Goal: Communication & Community: Answer question/provide support

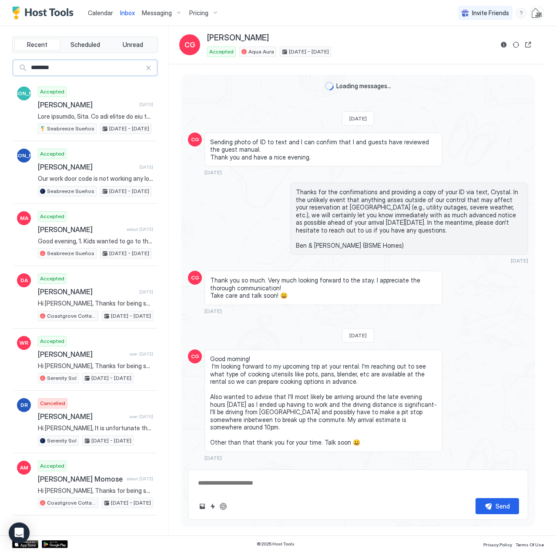
scroll to position [1666, 0]
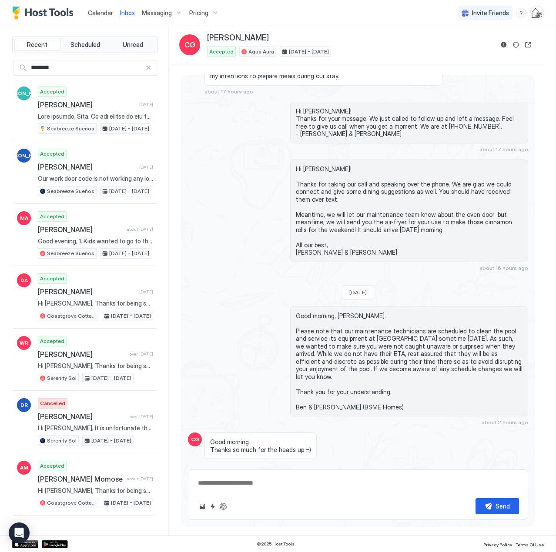
click at [94, 14] on span "Calendar" at bounding box center [100, 12] width 25 height 7
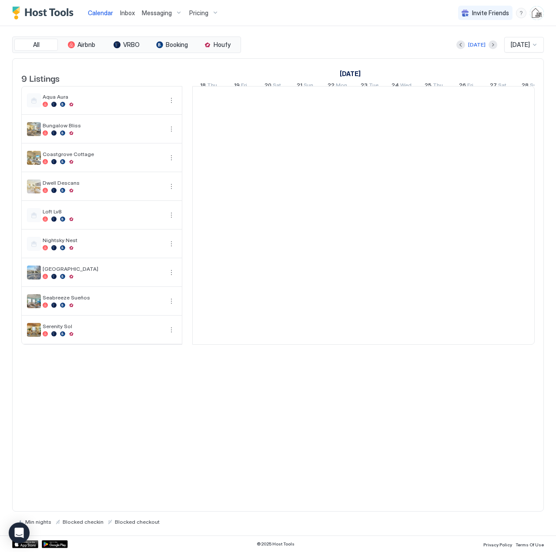
scroll to position [0, 483]
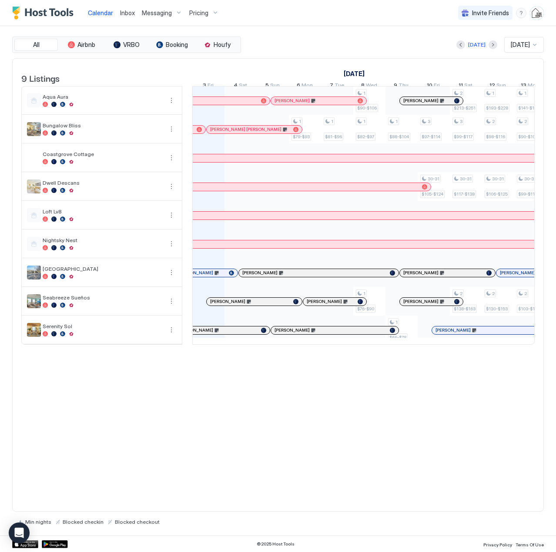
click at [125, 13] on span "Inbox" at bounding box center [127, 12] width 15 height 7
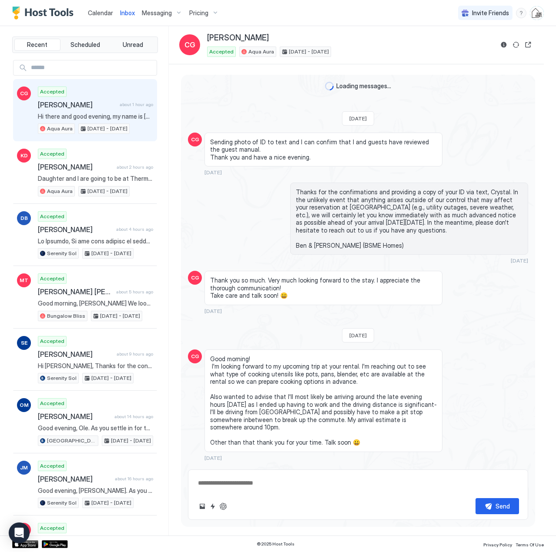
scroll to position [1666, 0]
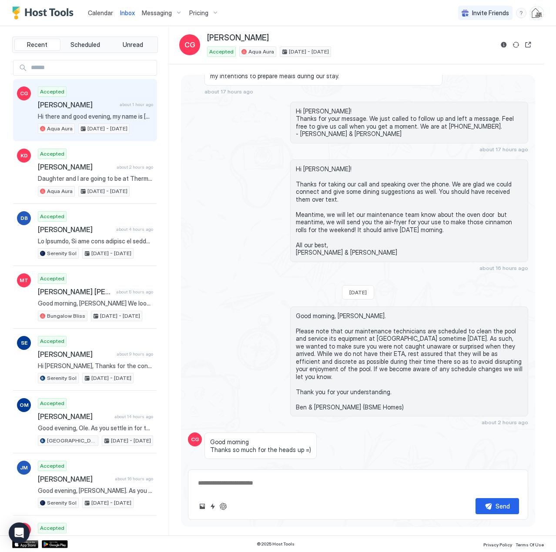
click at [105, 13] on span "Calendar" at bounding box center [100, 12] width 25 height 7
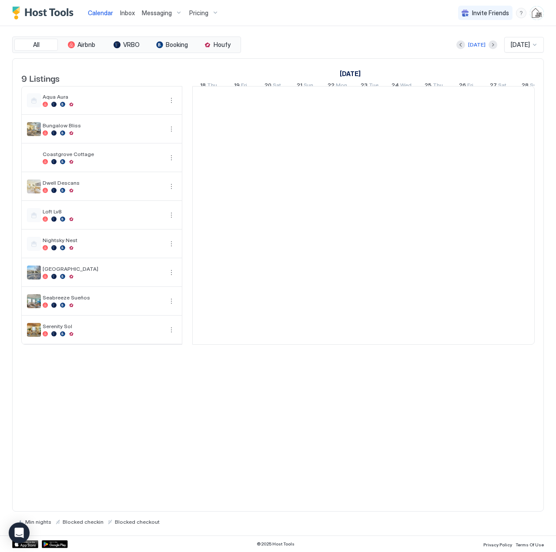
scroll to position [0, 483]
click at [127, 13] on span "Inbox" at bounding box center [127, 12] width 15 height 7
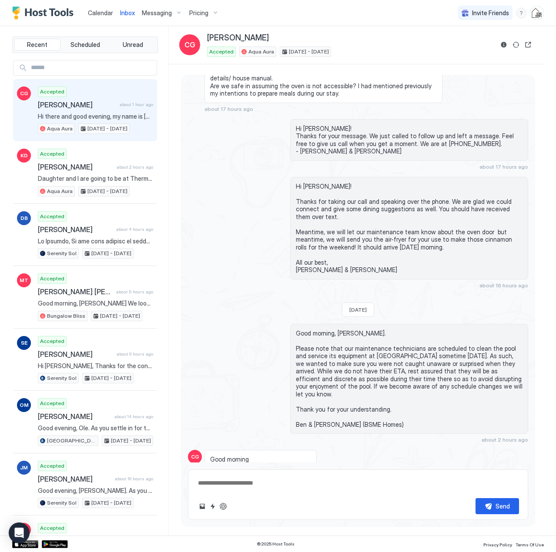
scroll to position [1666, 0]
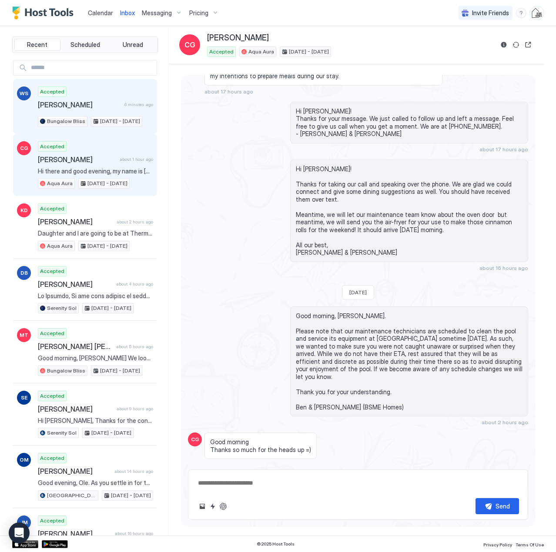
click at [90, 103] on span "[PERSON_NAME]" at bounding box center [79, 104] width 83 height 9
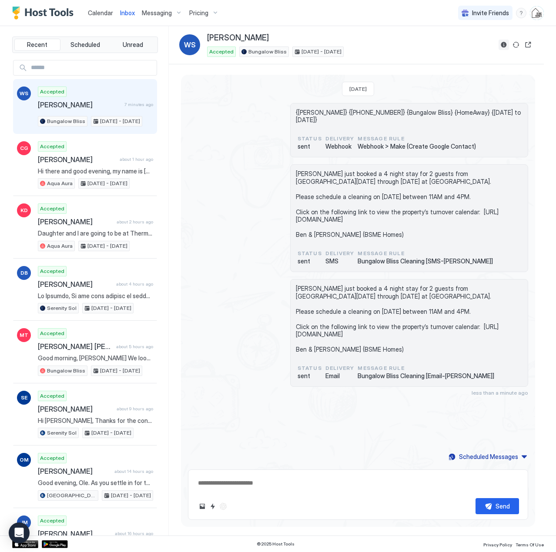
click at [502, 45] on button "Reservation information" at bounding box center [503, 45] width 10 height 10
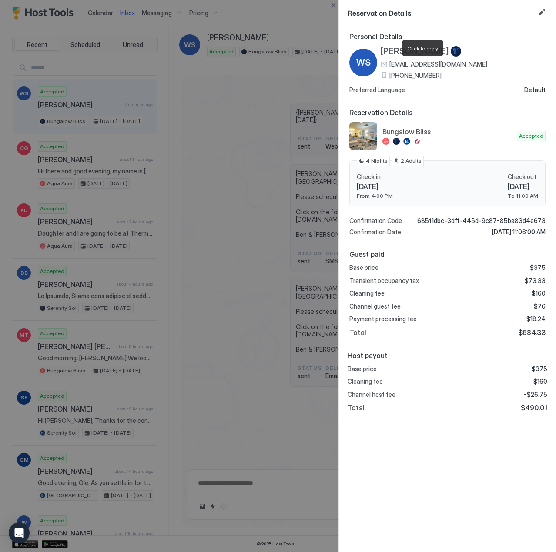
click at [443, 64] on span "bschulma@hotmail.com" at bounding box center [438, 64] width 98 height 8
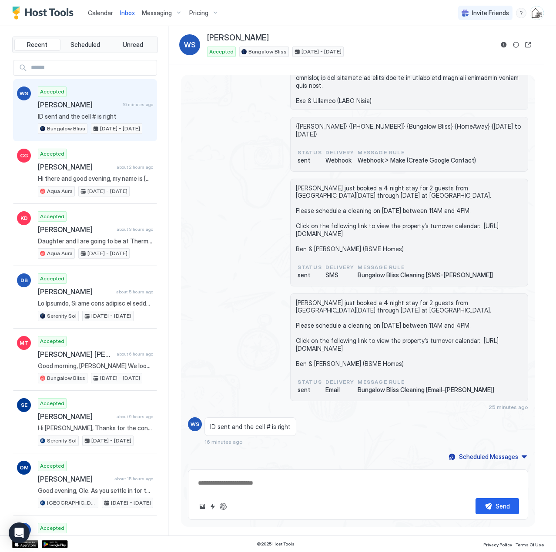
scroll to position [216, 0]
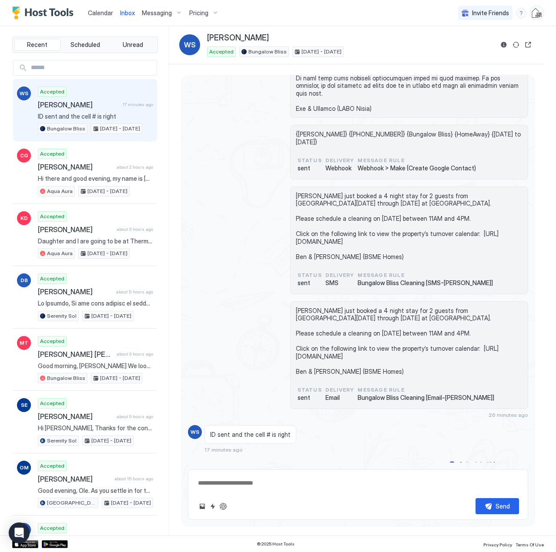
click at [91, 17] on link "Calendar" at bounding box center [100, 12] width 25 height 9
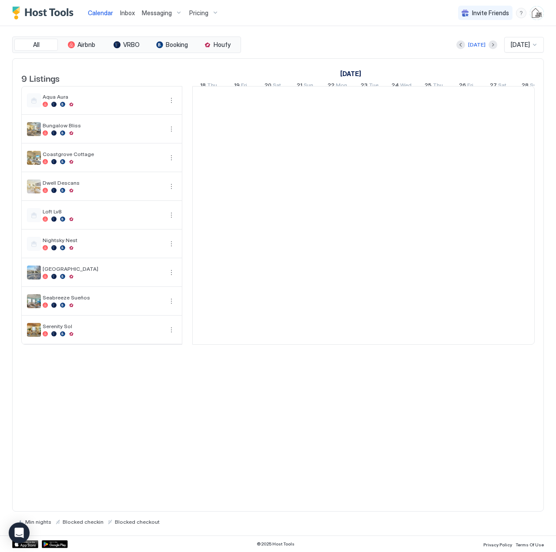
scroll to position [0, 483]
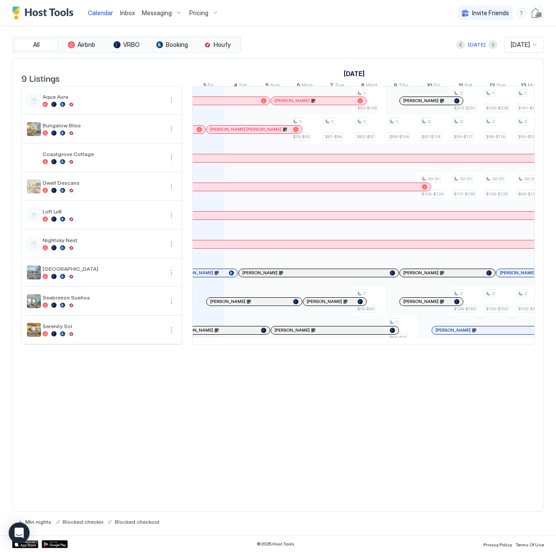
click at [127, 11] on span "Inbox" at bounding box center [127, 12] width 15 height 7
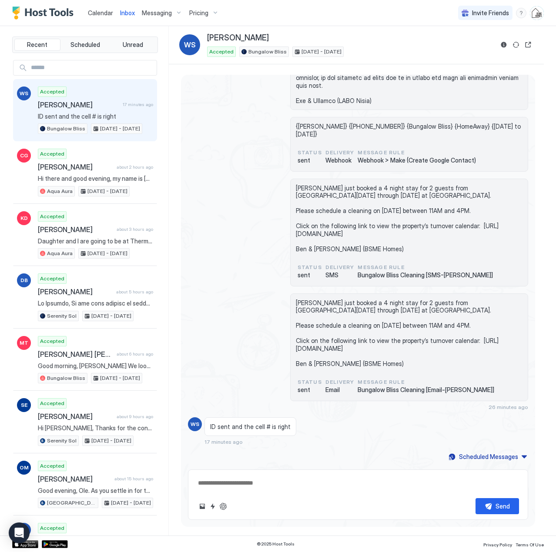
scroll to position [187, 0]
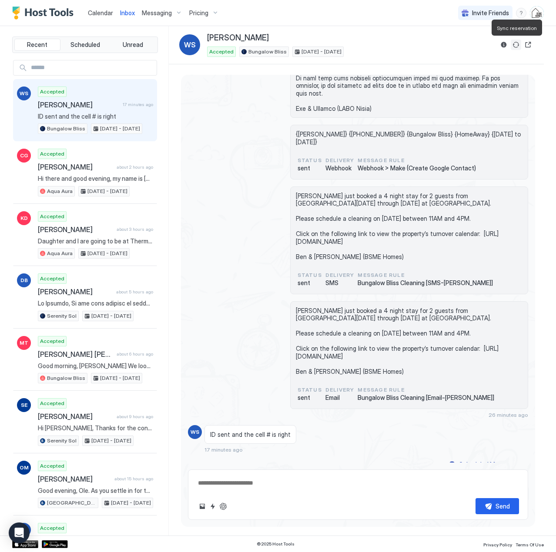
click at [516, 43] on button "Sync reservation" at bounding box center [515, 45] width 10 height 10
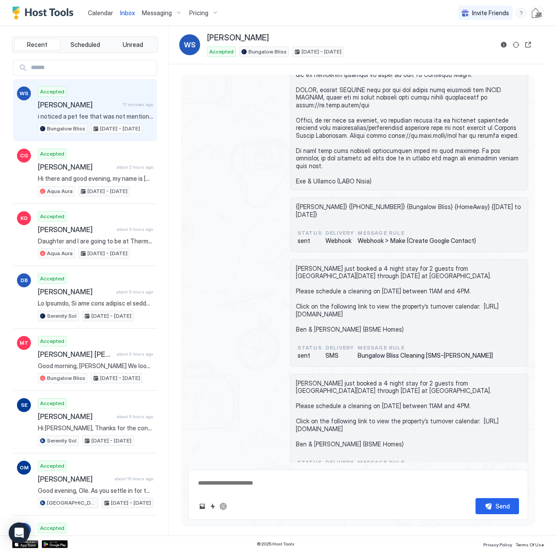
scroll to position [0, 0]
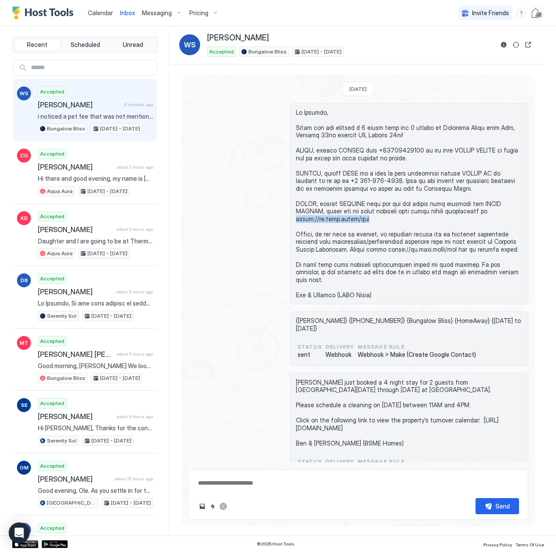
drag, startPoint x: 317, startPoint y: 220, endPoint x: 293, endPoint y: 221, distance: 23.1
click at [296, 221] on span at bounding box center [409, 204] width 227 height 190
copy span "[URL][DOMAIN_NAME]"
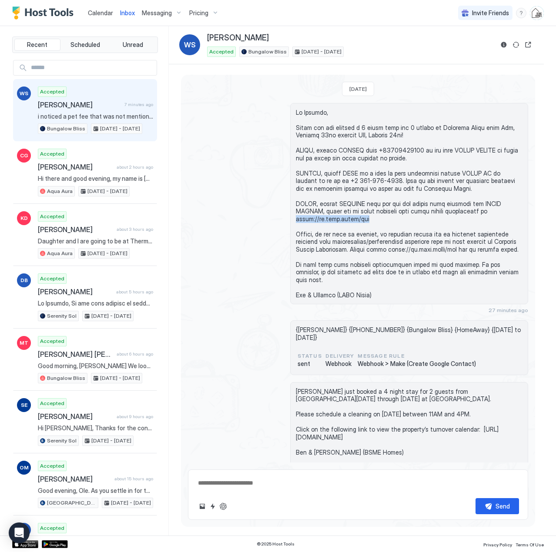
scroll to position [9, 0]
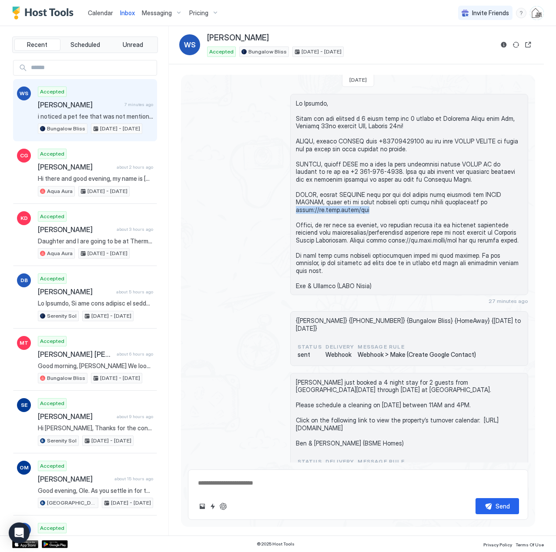
type textarea "*"
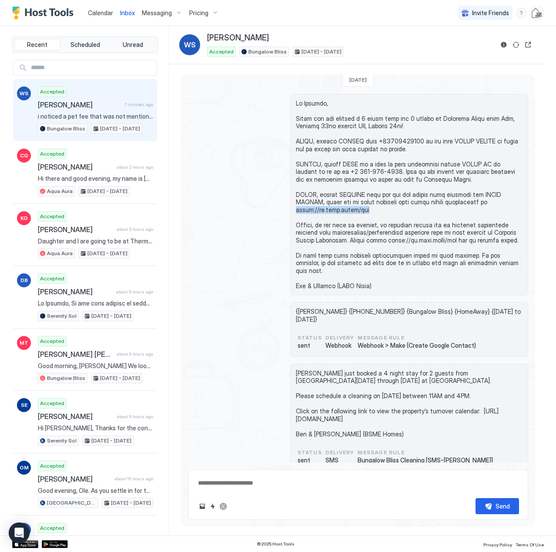
scroll to position [244, 0]
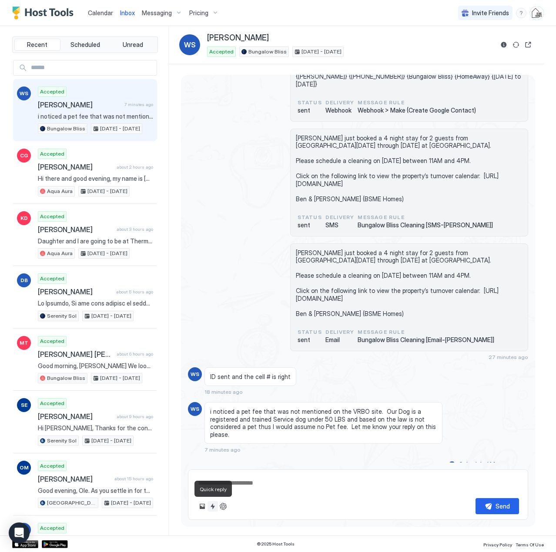
click at [213, 510] on button "Quick reply" at bounding box center [212, 506] width 10 height 10
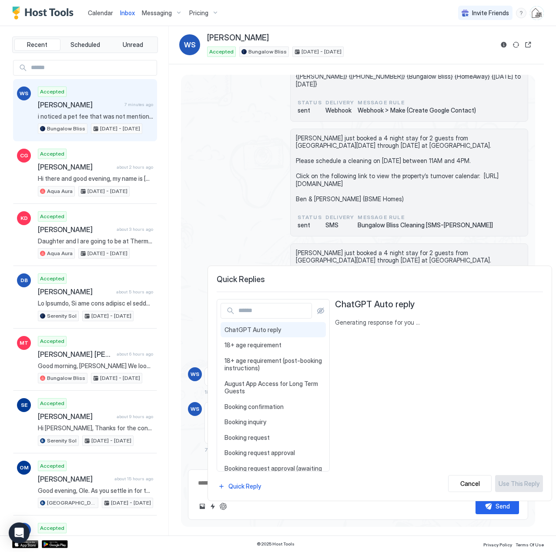
click at [266, 312] on input "Input Field" at bounding box center [273, 310] width 77 height 15
type input "*"
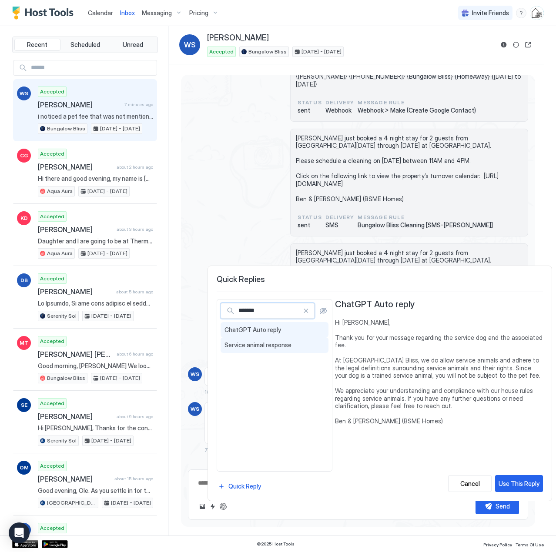
type input "*******"
click at [286, 343] on span "Service animal response" at bounding box center [274, 345] width 100 height 8
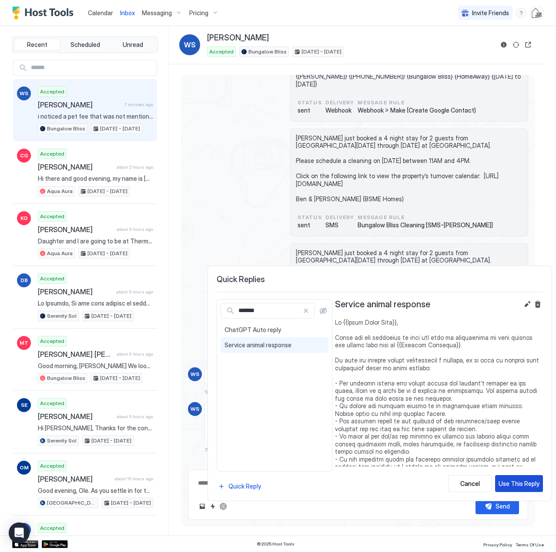
click at [509, 479] on div "Use This Reply" at bounding box center [518, 483] width 41 height 9
type textarea "*"
type textarea "**********"
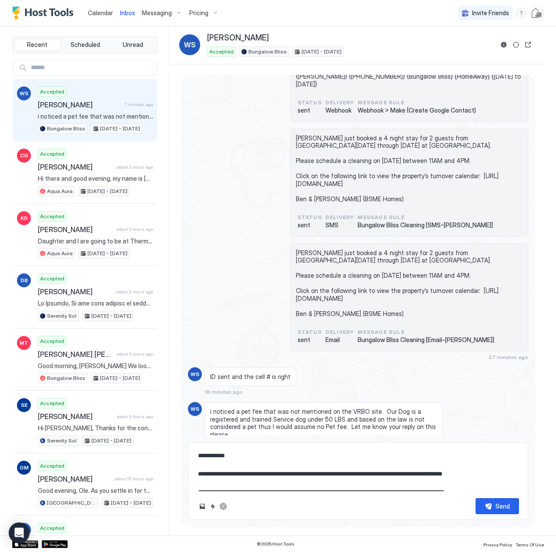
click at [272, 466] on textarea at bounding box center [358, 469] width 322 height 43
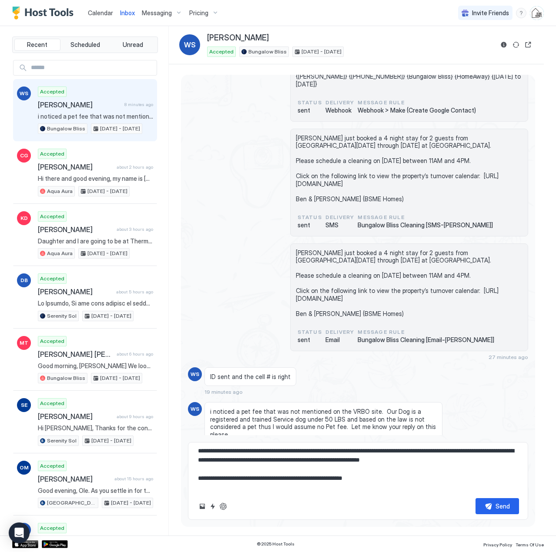
scroll to position [123, 0]
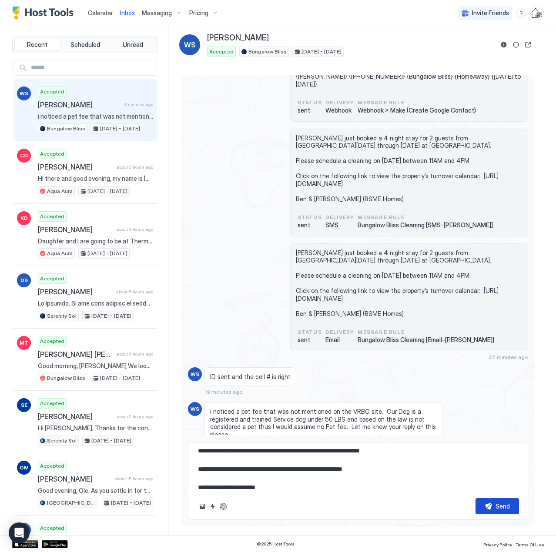
click at [491, 507] on button "Send" at bounding box center [496, 506] width 43 height 16
type textarea "*"
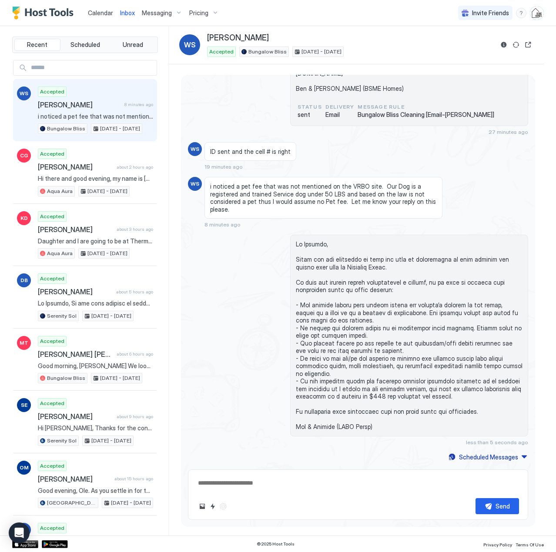
scroll to position [462, 0]
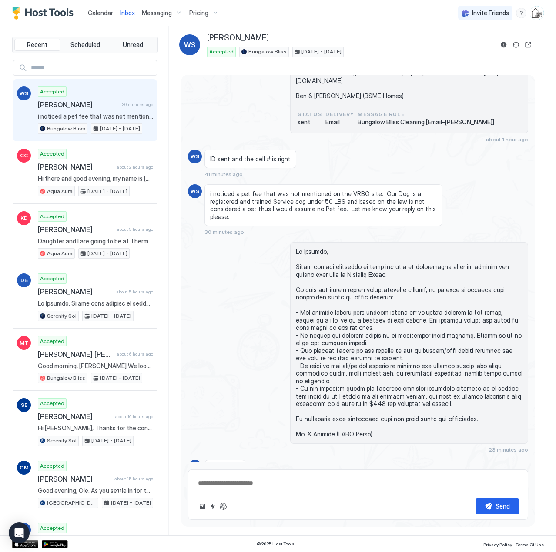
type textarea "*"
